Goal: Task Accomplishment & Management: Manage account settings

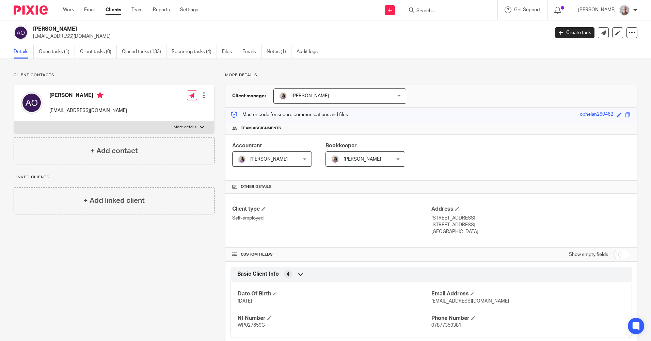
click at [433, 9] on input "Search" at bounding box center [445, 11] width 61 height 6
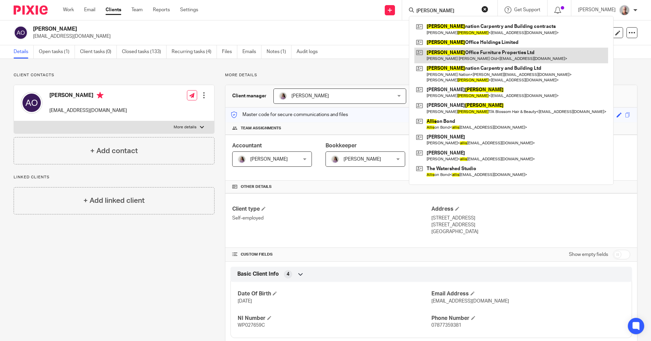
type input "wallis"
click at [480, 54] on link at bounding box center [511, 56] width 194 height 16
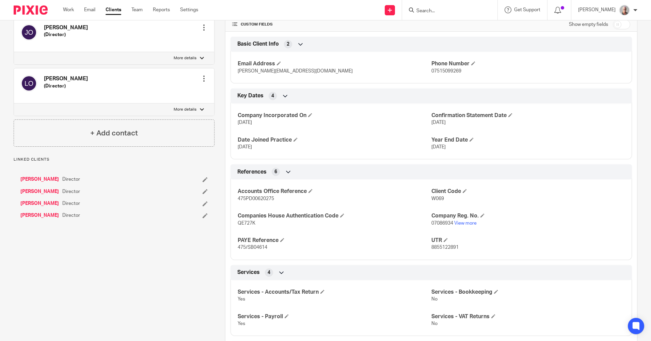
scroll to position [340, 0]
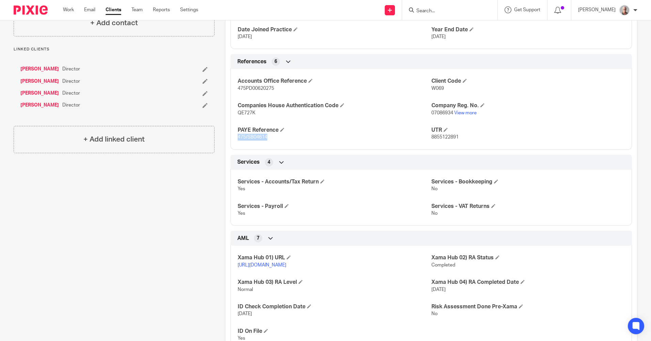
drag, startPoint x: 267, startPoint y: 137, endPoint x: 237, endPoint y: 137, distance: 29.9
click at [237, 137] on p "475/SB04614" at bounding box center [333, 137] width 193 height 7
copy span "475/SB04614"
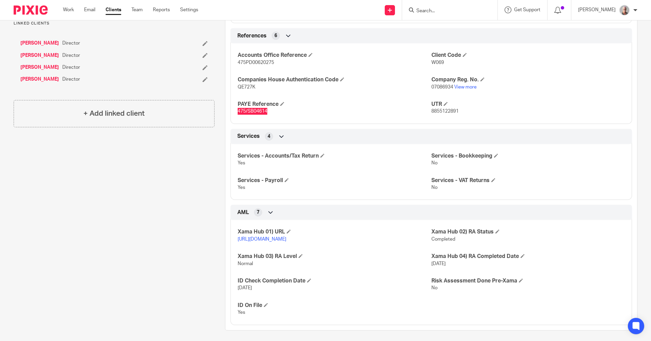
scroll to position [374, 0]
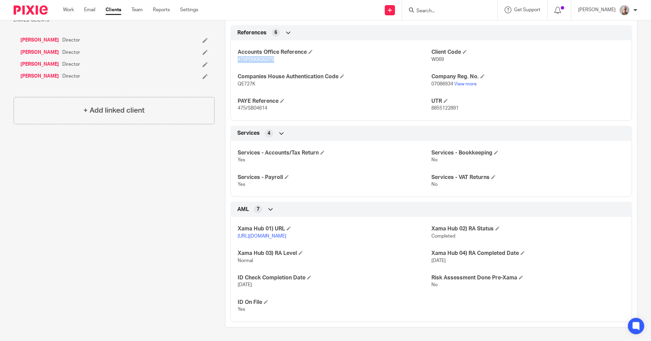
drag, startPoint x: 274, startPoint y: 55, endPoint x: 235, endPoint y: 55, distance: 39.1
click at [235, 55] on div "Accounts Office Reference 475PD00620275 Client Code W069 Companies House Authen…" at bounding box center [430, 77] width 401 height 85
drag, startPoint x: 235, startPoint y: 55, endPoint x: 244, endPoint y: 55, distance: 9.2
copy span "475PD00620275"
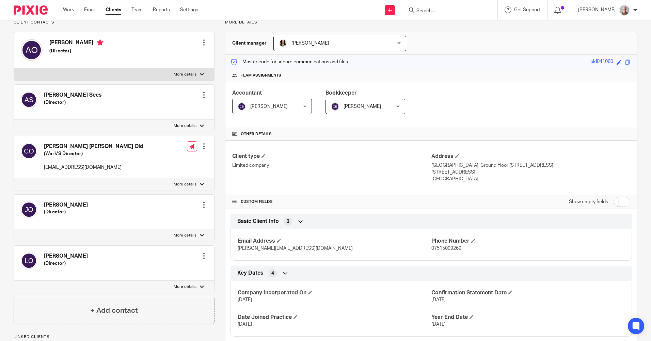
scroll to position [0, 0]
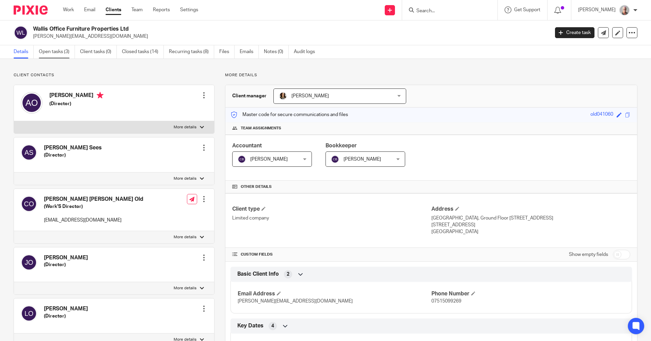
click at [53, 50] on link "Open tasks (3)" at bounding box center [57, 51] width 36 height 13
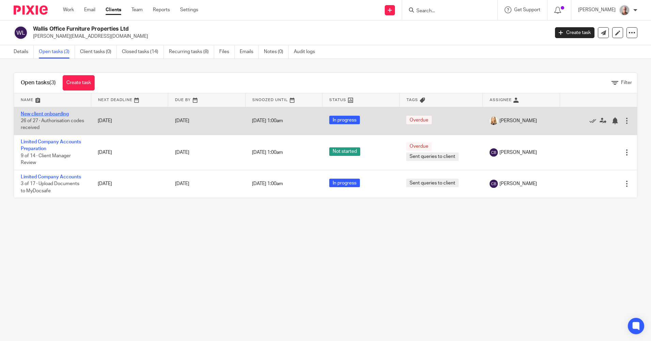
click at [50, 114] on link "New client onboarding" at bounding box center [45, 114] width 48 height 5
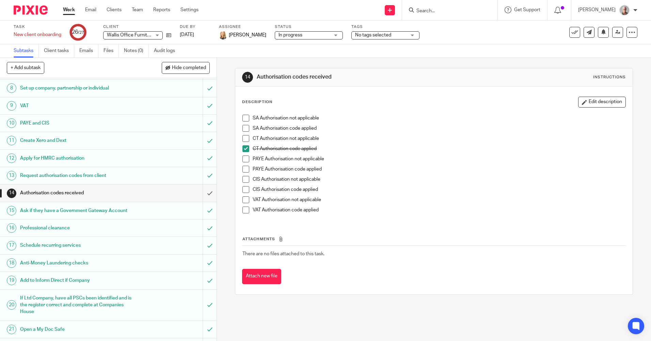
scroll to position [136, 0]
click at [97, 194] on h1 "Authorisation codes received" at bounding box center [78, 191] width 117 height 10
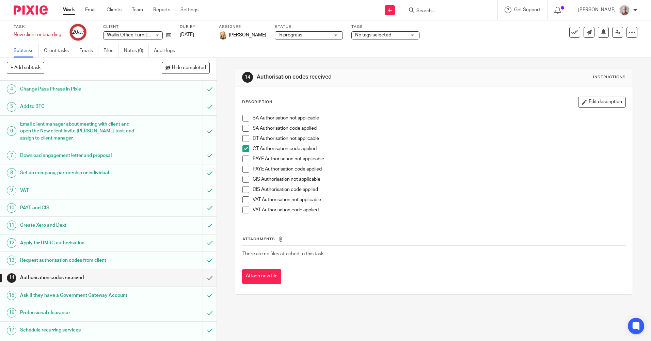
scroll to position [102, 0]
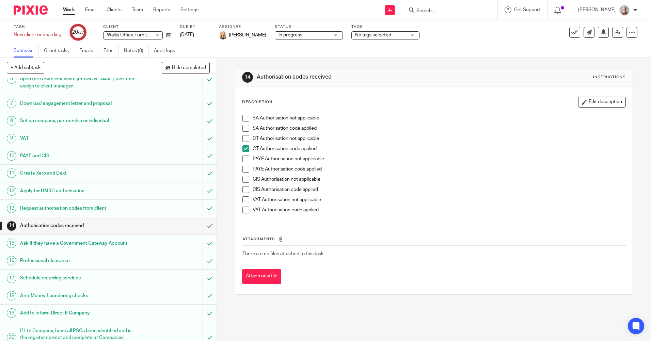
click at [82, 191] on h1 "Apply for HMRC authorisation" at bounding box center [78, 191] width 117 height 10
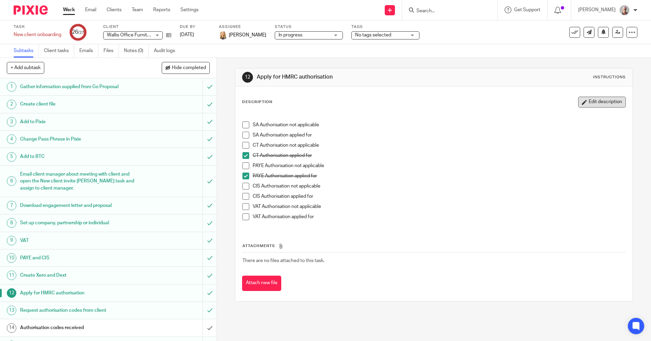
click at [589, 101] on button "Edit description" at bounding box center [602, 102] width 48 height 11
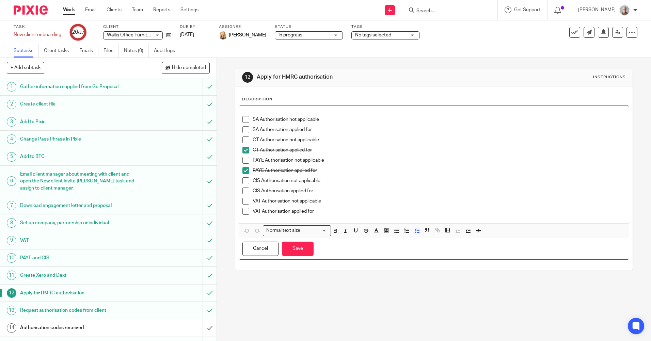
click at [317, 170] on p "PAYE Authorisation applied for" at bounding box center [438, 170] width 372 height 7
click at [293, 248] on button "Save" at bounding box center [298, 249] width 32 height 15
